Goal: Task Accomplishment & Management: Complete application form

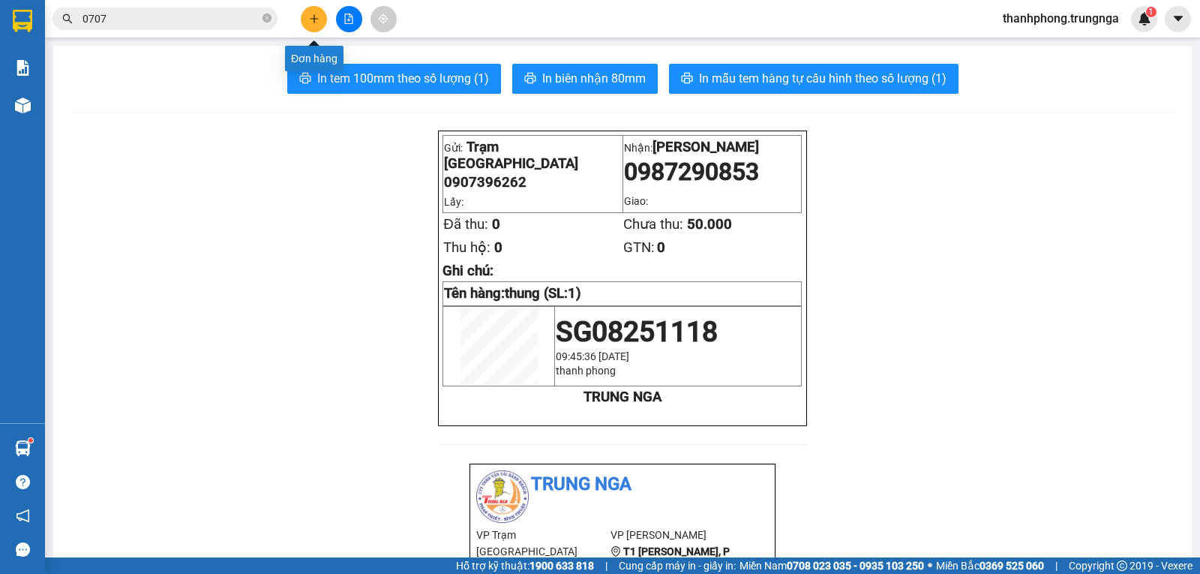
click at [315, 23] on icon "plus" at bounding box center [314, 18] width 10 height 10
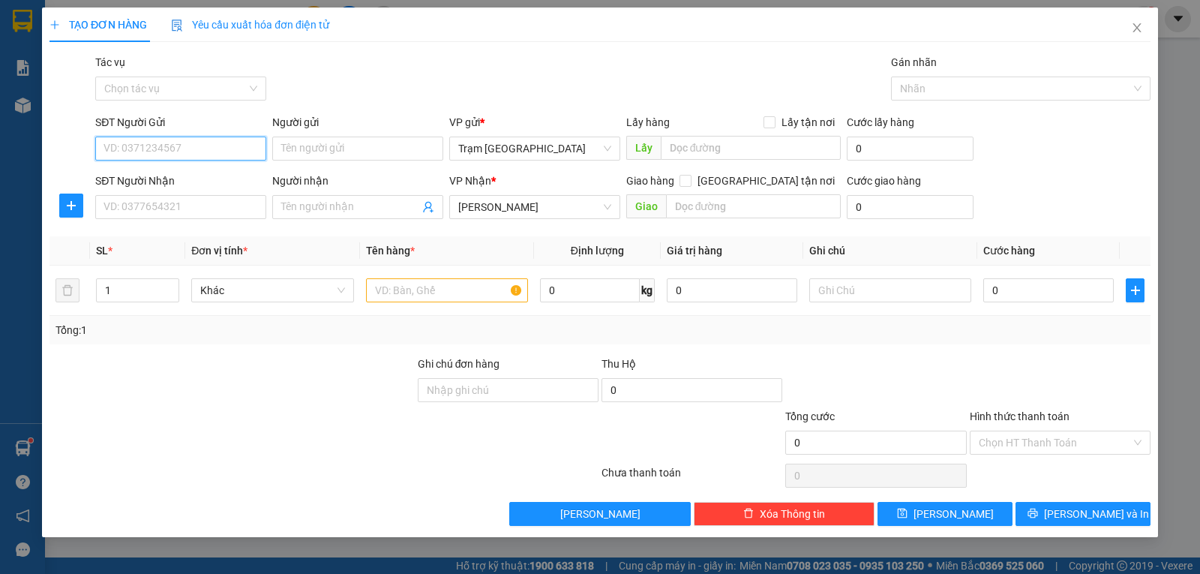
click at [240, 154] on input "SĐT Người Gửi" at bounding box center [180, 148] width 171 height 24
type input "0969055678"
click at [317, 148] on input "Người gửi" at bounding box center [357, 148] width 171 height 24
type input "Mr. Sơn"
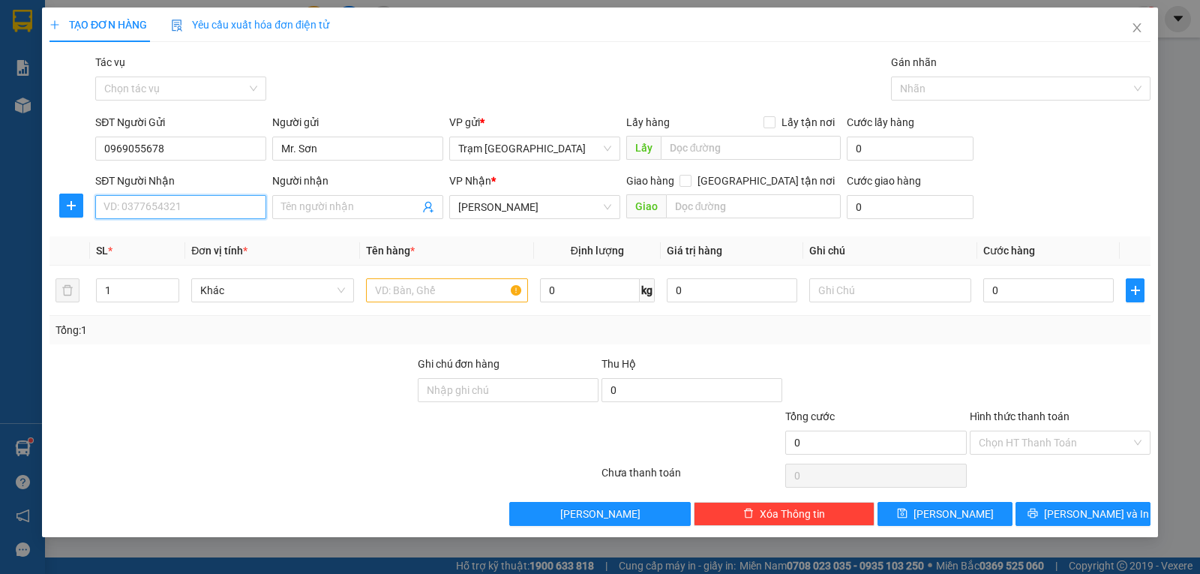
click at [214, 208] on input "SĐT Người Nhận" at bounding box center [180, 207] width 171 height 24
type input "0944159921"
type input "Quảng cáo Hưng Phát"
click at [426, 291] on input "text" at bounding box center [447, 290] width 162 height 24
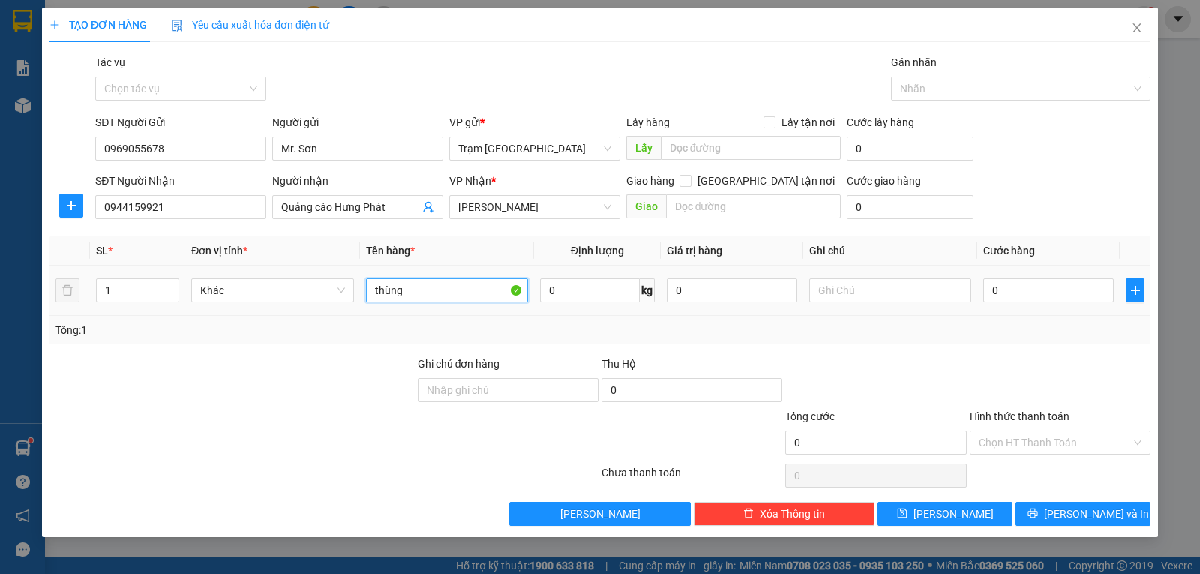
type input "thùng"
type input "0"
type input "5"
type input "005"
type input "5"
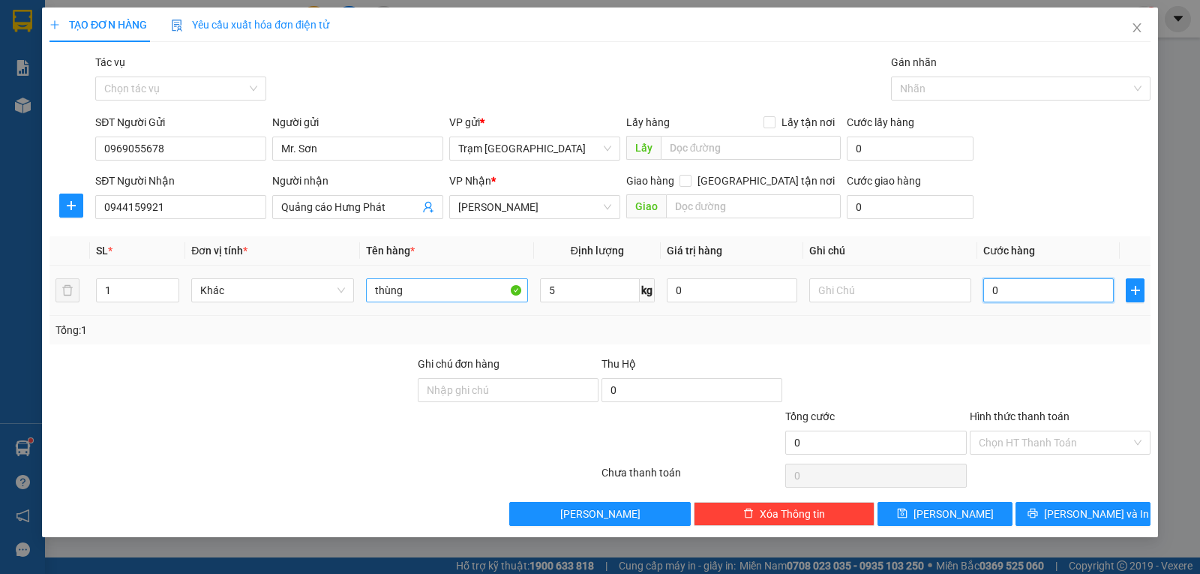
type input "5"
type input "0.050"
type input "50"
type input "50.000"
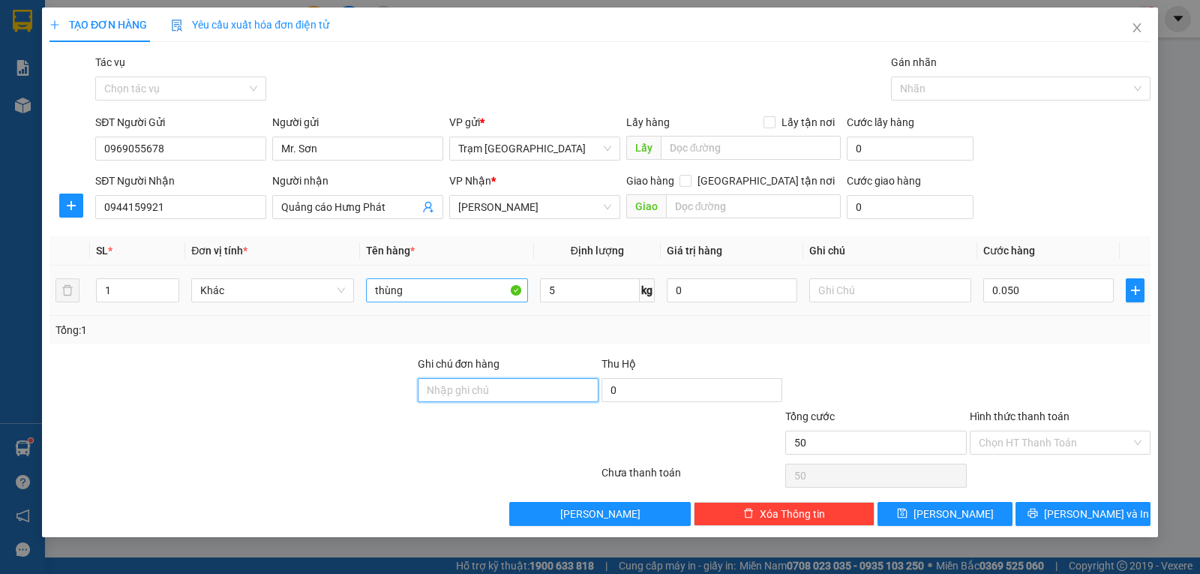
type input "50.000"
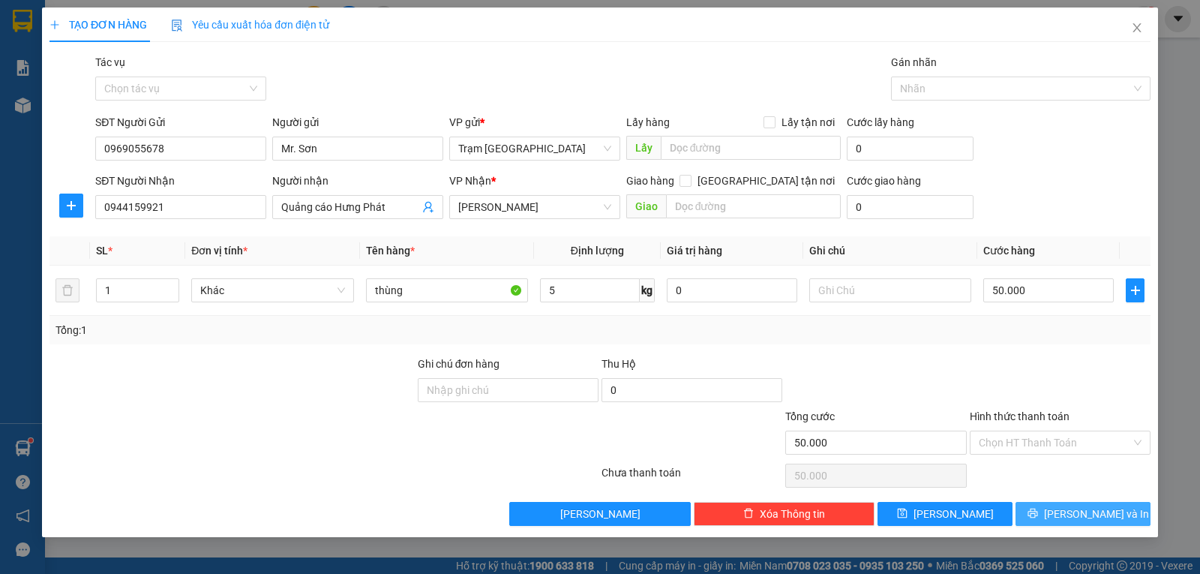
click at [1067, 513] on button "[PERSON_NAME] và In" at bounding box center [1082, 514] width 135 height 24
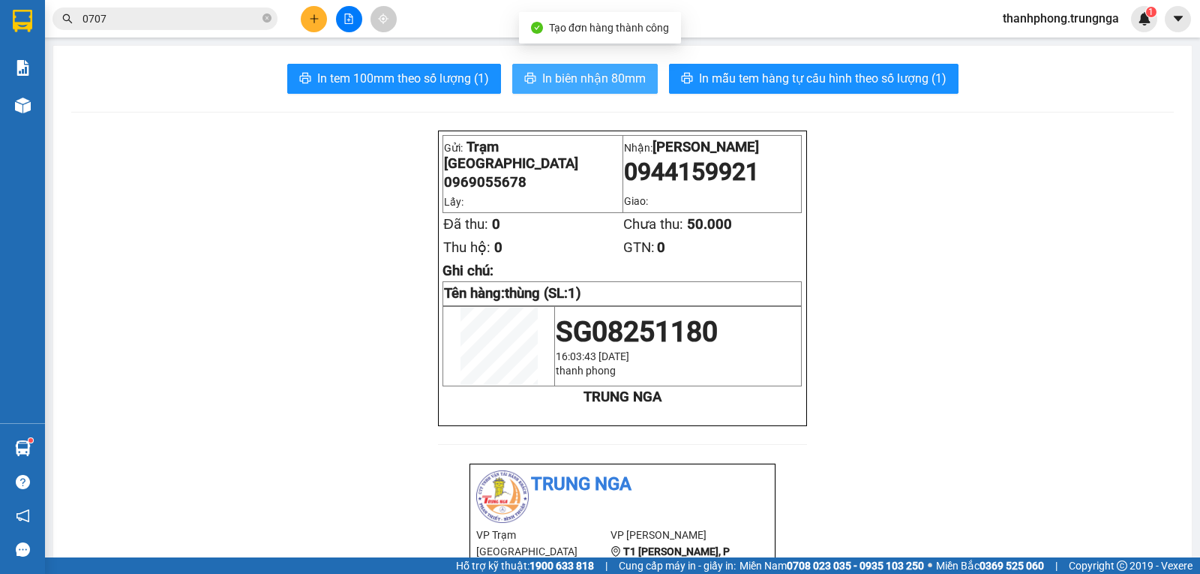
click at [561, 74] on span "In biên nhận 80mm" at bounding box center [593, 78] width 103 height 19
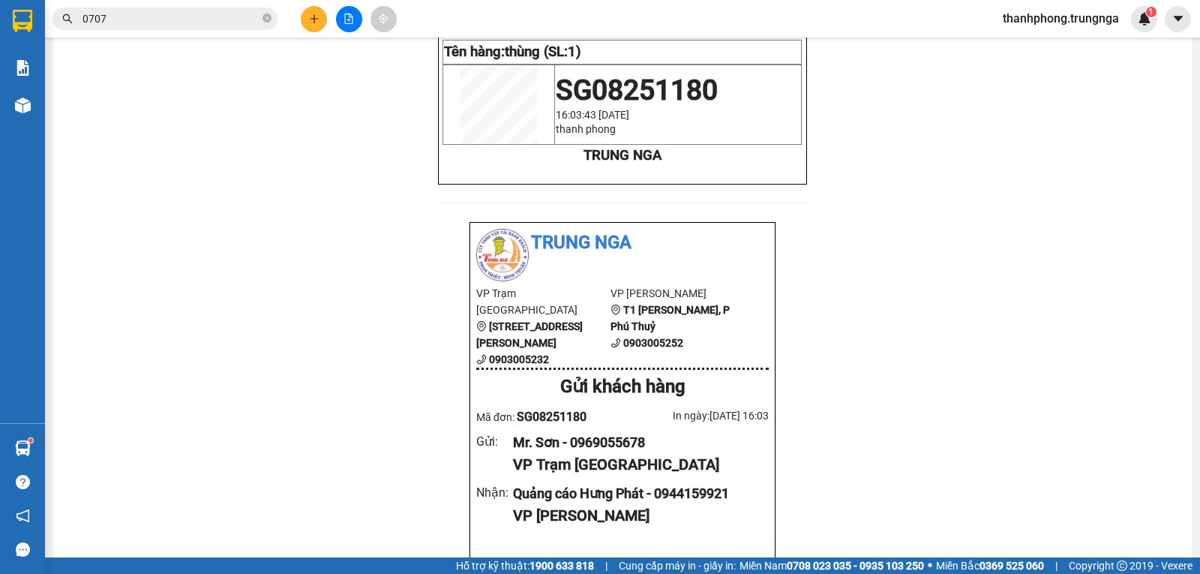
scroll to position [225, 0]
